Goal: Task Accomplishment & Management: Manage account settings

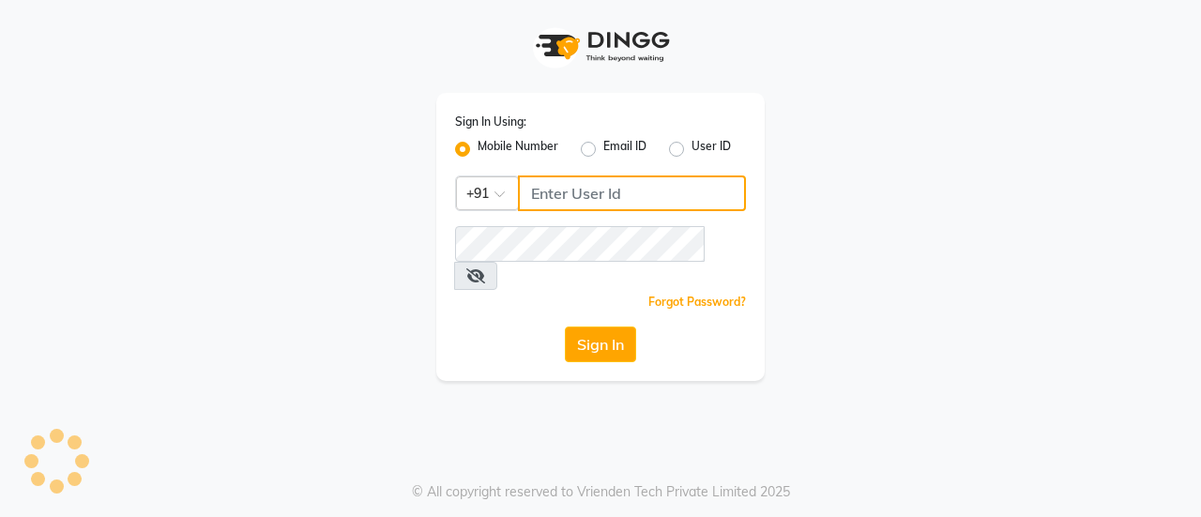
click at [613, 192] on input "Username" at bounding box center [632, 193] width 228 height 36
type input "8826122665"
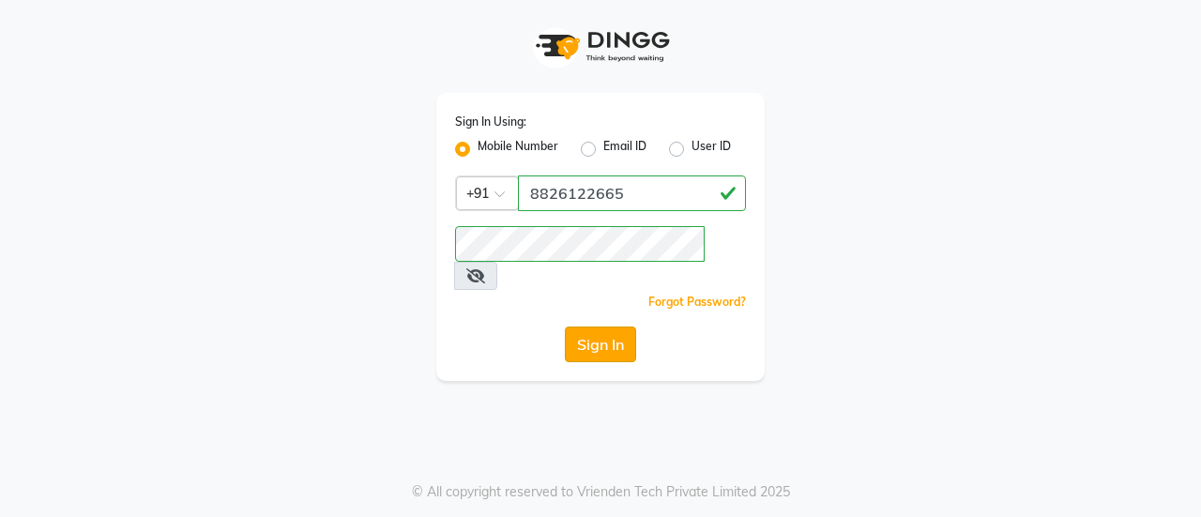
click at [600, 326] on button "Sign In" at bounding box center [600, 344] width 71 height 36
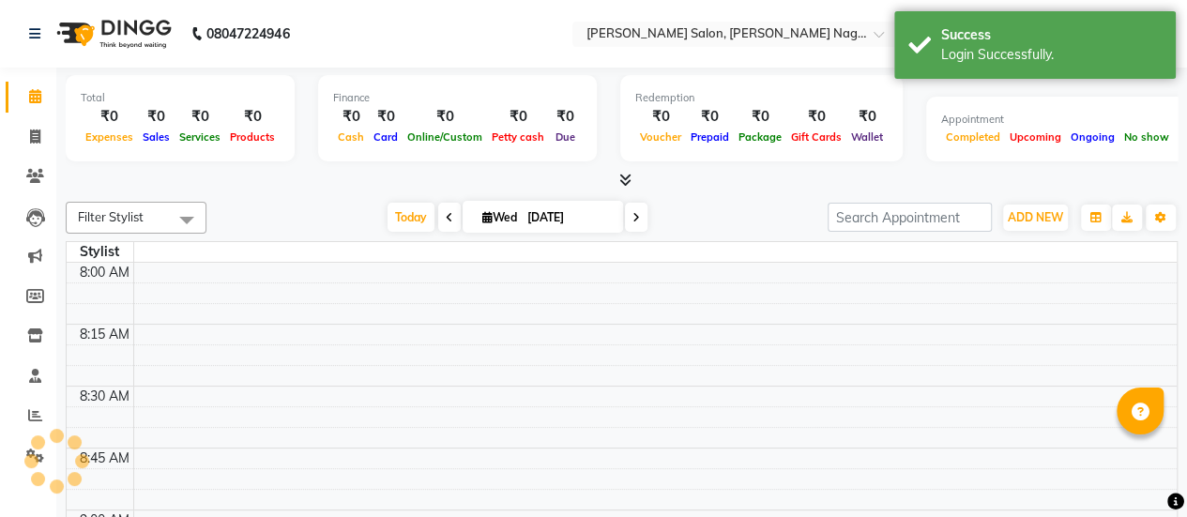
select select "en"
